Goal: Transaction & Acquisition: Purchase product/service

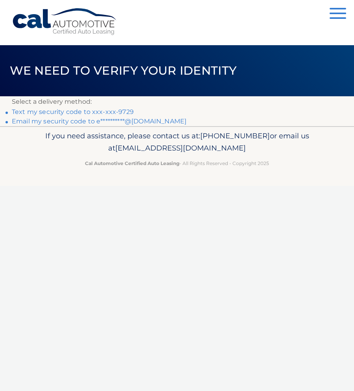
click at [63, 112] on link "Text my security code to xxx-xxx-9729" at bounding box center [73, 111] width 122 height 7
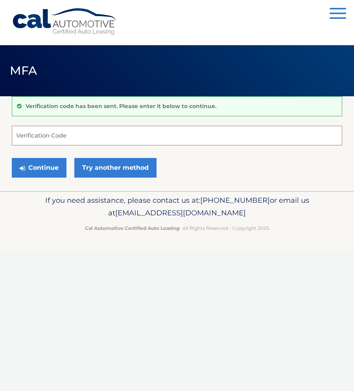
click at [70, 139] on input "Verification Code" at bounding box center [177, 136] width 330 height 20
type input "185850"
click at [47, 166] on button "Continue" at bounding box center [39, 168] width 55 height 20
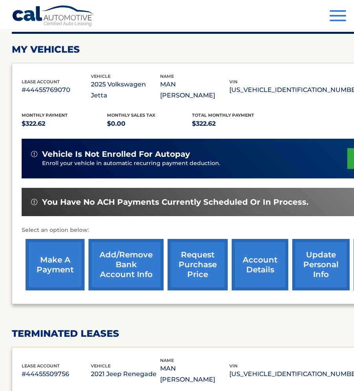
scroll to position [100, 0]
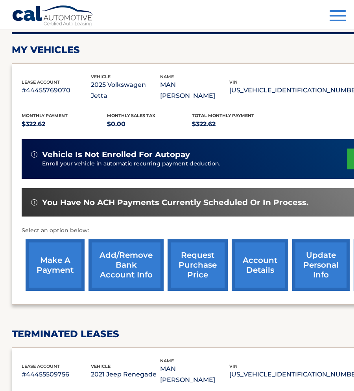
click at [61, 255] on link "make a payment" at bounding box center [55, 266] width 59 height 52
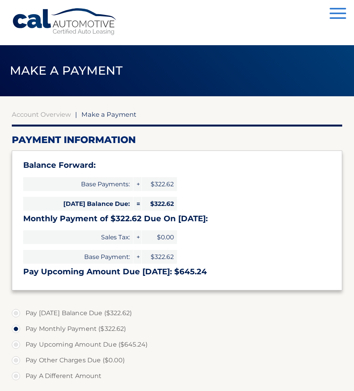
select select "NTNhYWZmZTEtNGYwYS00ODcxLTkyMGQtYmRjMWZkZDYyNmFi"
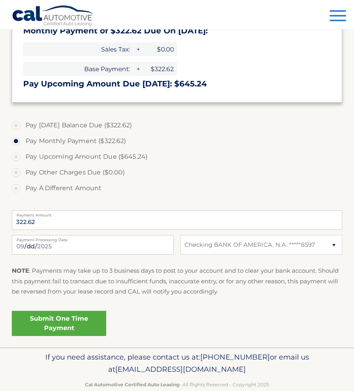
scroll to position [190, 0]
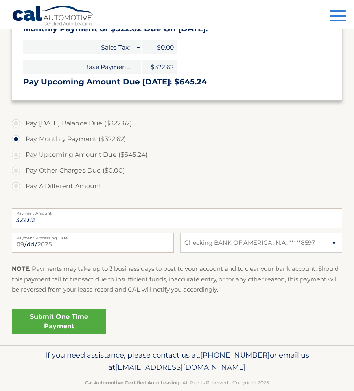
click at [55, 322] on link "Submit One Time Payment" at bounding box center [59, 321] width 94 height 25
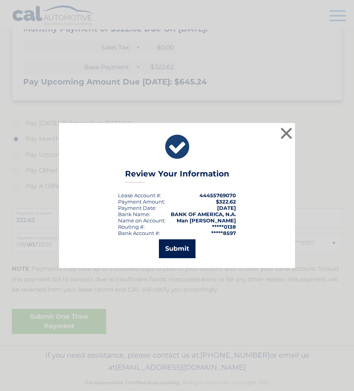
click at [168, 253] on button "Submit" at bounding box center [177, 249] width 37 height 19
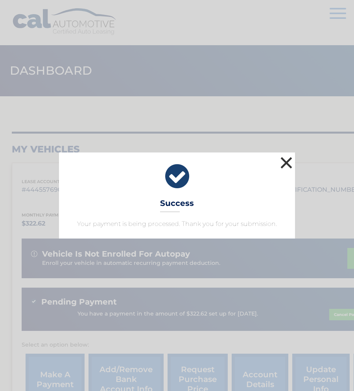
click at [287, 161] on button "×" at bounding box center [287, 163] width 16 height 16
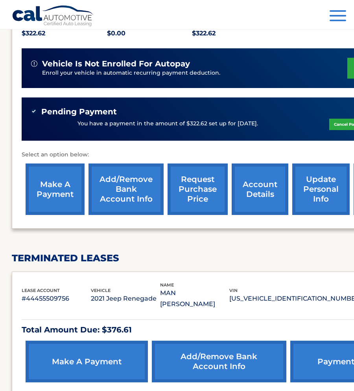
scroll to position [189, 0]
